Goal: Check status: Check status

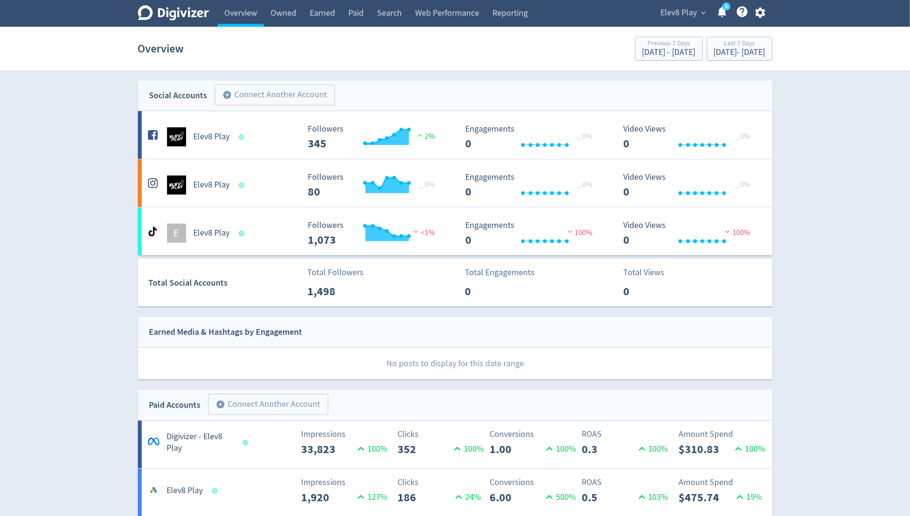
click at [683, 17] on span "Elev8 Play" at bounding box center [679, 12] width 36 height 15
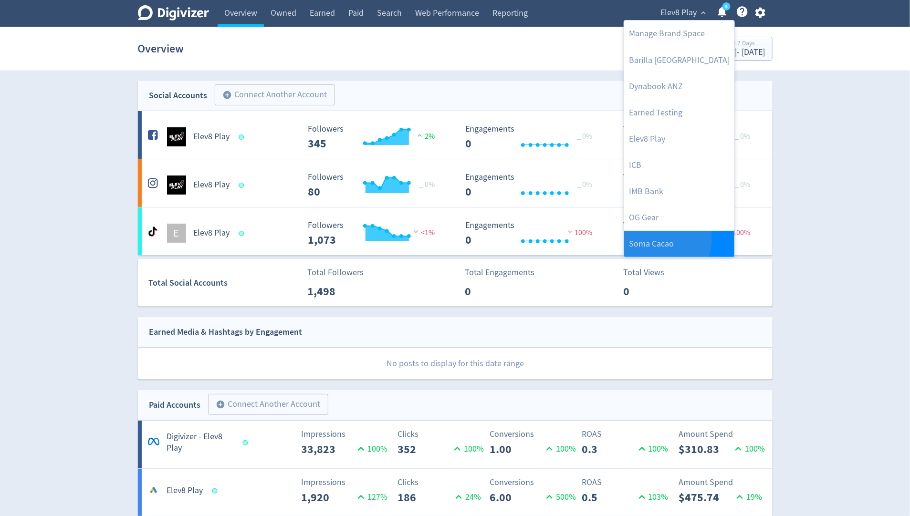
click at [655, 239] on link "Soma Cacao" at bounding box center [679, 244] width 110 height 26
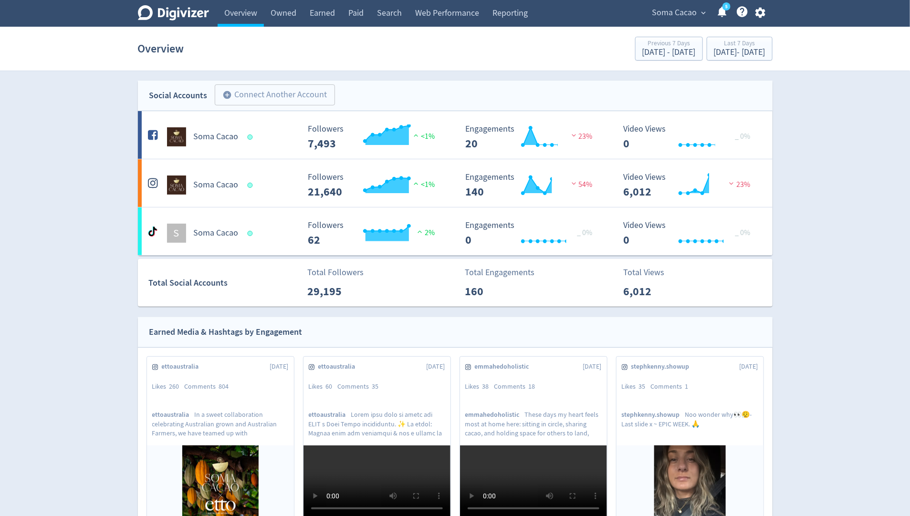
click at [694, 10] on span "Soma Cacao" at bounding box center [674, 12] width 45 height 15
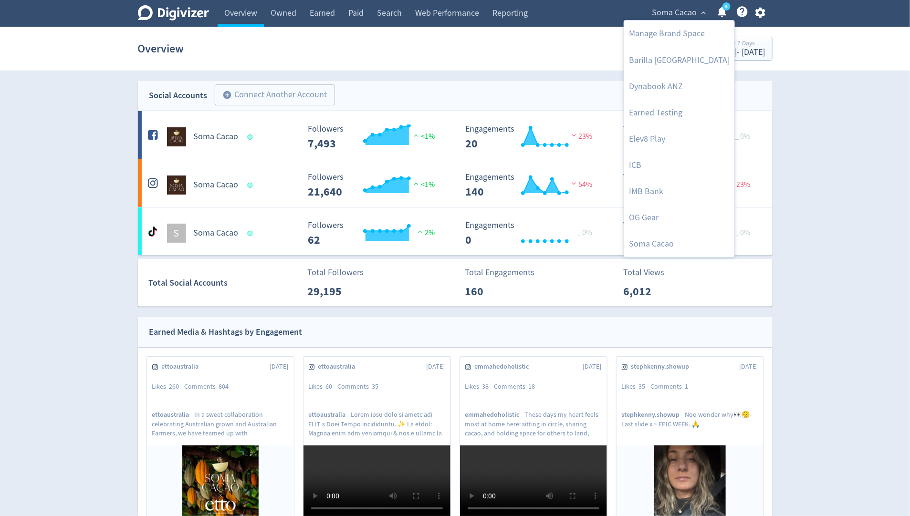
click at [855, 101] on div at bounding box center [455, 258] width 910 height 516
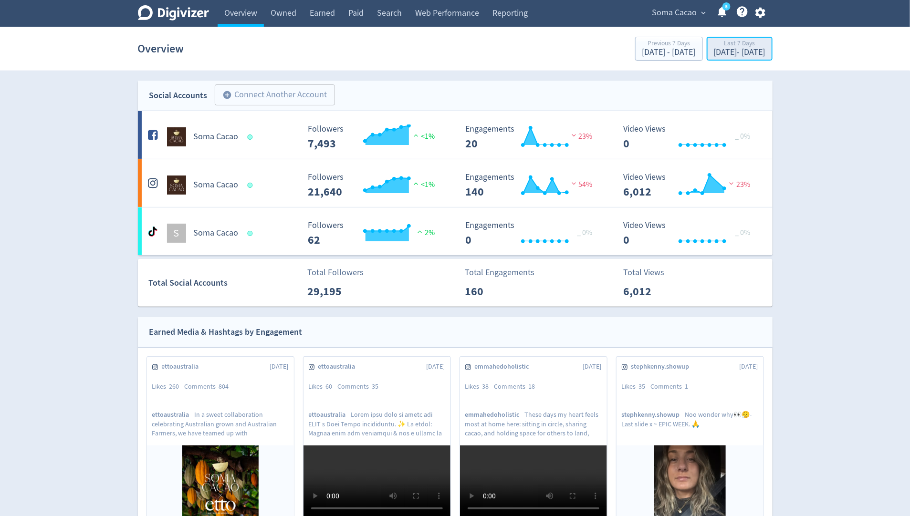
click at [757, 48] on div "[DATE] - [DATE]" at bounding box center [740, 52] width 52 height 9
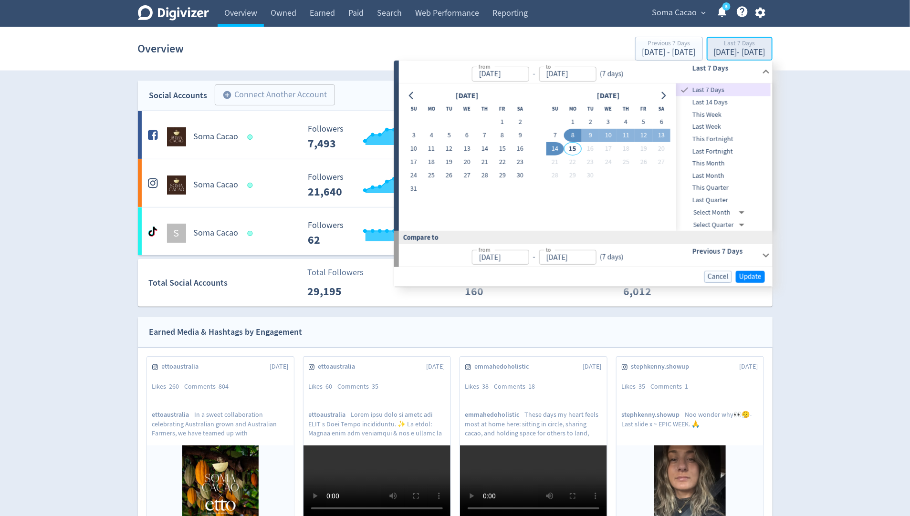
type input "[DATE]"
click at [573, 124] on button "1" at bounding box center [573, 121] width 18 height 13
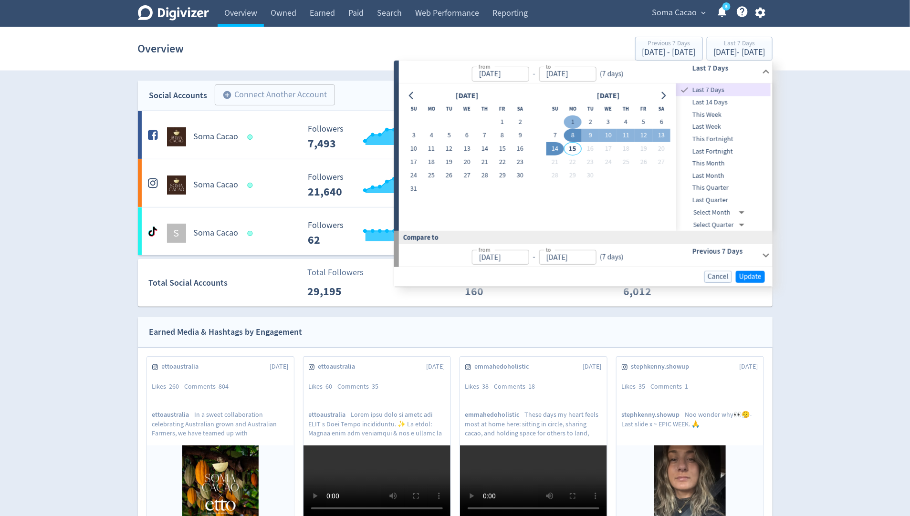
type input "[DATE]"
click at [558, 146] on button "14" at bounding box center [555, 148] width 18 height 13
type input "[DATE]"
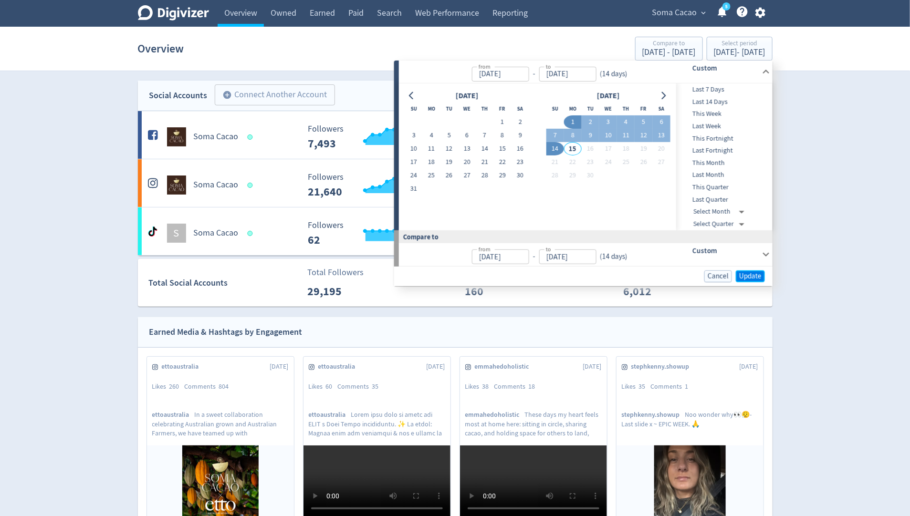
click at [744, 273] on span "Update" at bounding box center [750, 275] width 22 height 7
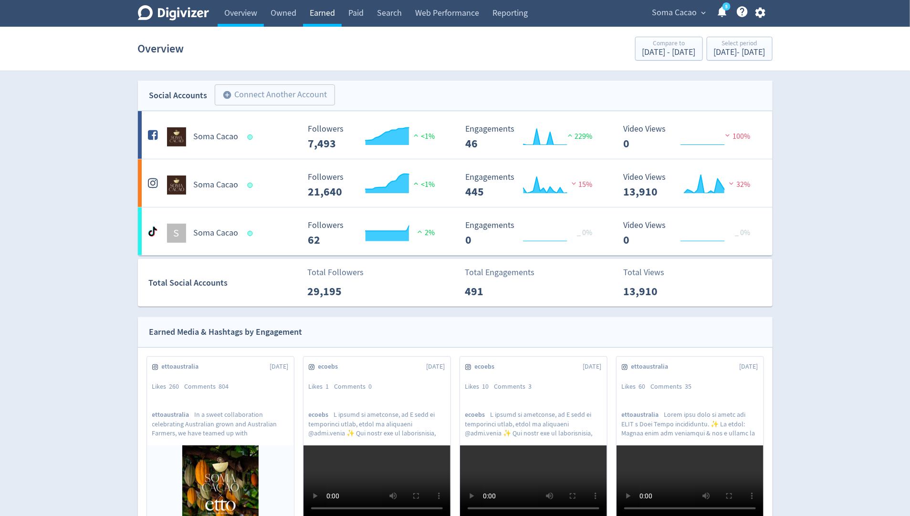
click at [321, 16] on link "Earned" at bounding box center [322, 13] width 39 height 27
